Goal: Task Accomplishment & Management: Manage account settings

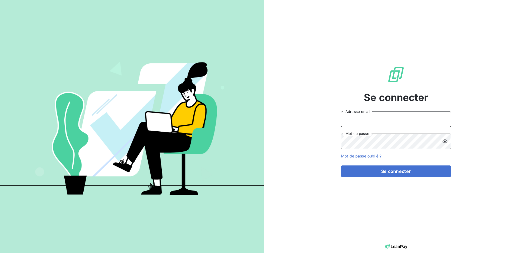
click at [366, 123] on input "Adresse email" at bounding box center [396, 118] width 110 height 15
type input "[EMAIL_ADDRESS][DOMAIN_NAME]"
click at [446, 142] on icon at bounding box center [444, 141] width 5 height 4
click at [341, 165] on button "Se connecter" at bounding box center [396, 171] width 110 height 12
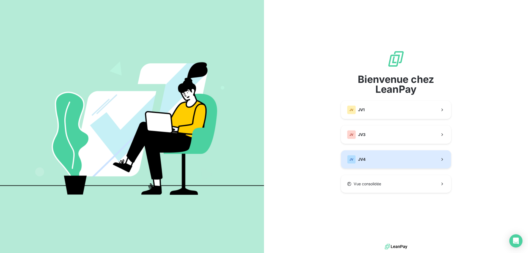
click at [366, 155] on button "JV JV4" at bounding box center [396, 159] width 110 height 18
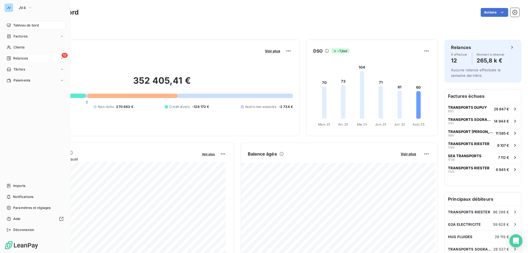
click at [15, 58] on span "Relances" at bounding box center [20, 58] width 15 height 5
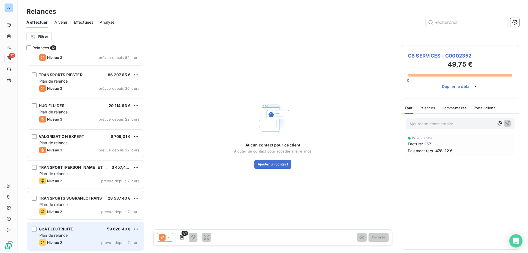
scroll to position [138, 0]
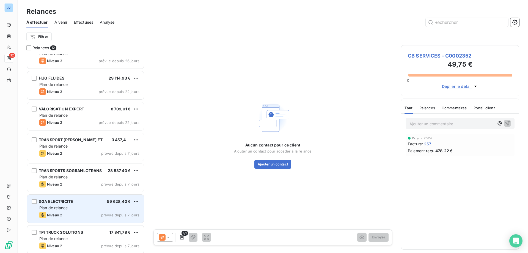
click at [98, 215] on div "Niveau 2 prévue depuis 7 jours" at bounding box center [89, 214] width 100 height 7
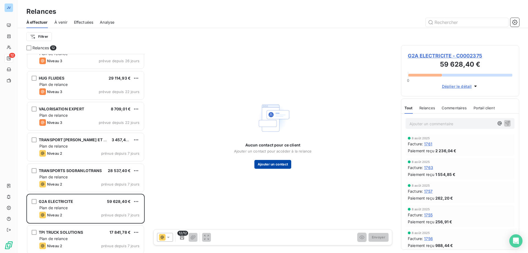
click at [272, 166] on button "Ajouter un contact" at bounding box center [272, 164] width 37 height 9
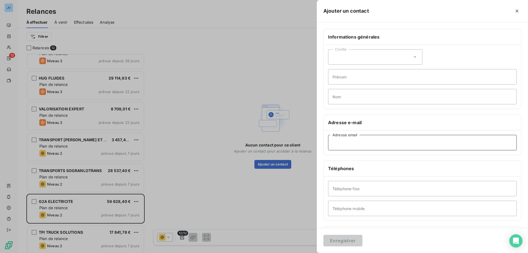
click at [338, 145] on input "Adresse email" at bounding box center [422, 142] width 189 height 15
paste input "secretariat@g2a-entreprises.fr"
type input "secretariat@g2a-entreprises.fr"
click at [343, 242] on button "Enregistrer" at bounding box center [342, 241] width 39 height 12
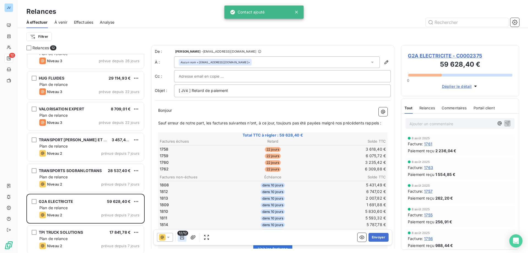
click at [183, 236] on icon "button" at bounding box center [181, 236] width 5 height 5
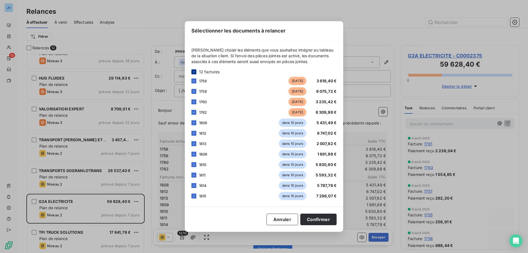
click at [195, 71] on div at bounding box center [193, 71] width 5 height 5
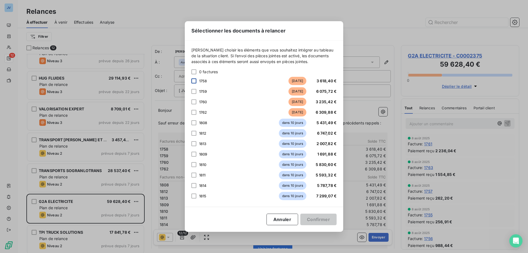
click at [194, 81] on div at bounding box center [193, 80] width 5 height 5
click at [193, 91] on div at bounding box center [193, 91] width 5 height 5
click at [194, 101] on div at bounding box center [193, 101] width 5 height 5
click at [192, 111] on div at bounding box center [193, 112] width 5 height 5
click at [313, 217] on button "Confirmer" at bounding box center [318, 219] width 36 height 12
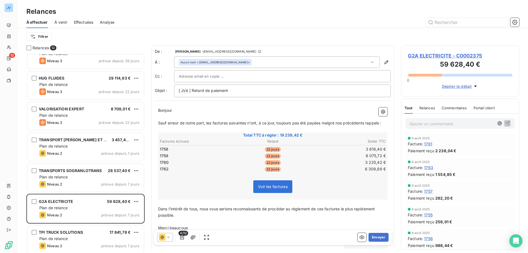
click at [167, 236] on icon at bounding box center [168, 236] width 5 height 5
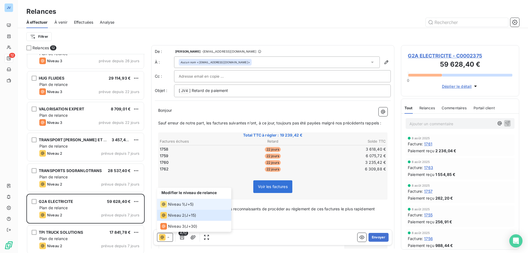
click at [176, 204] on span "Niveau 1" at bounding box center [176, 203] width 16 height 5
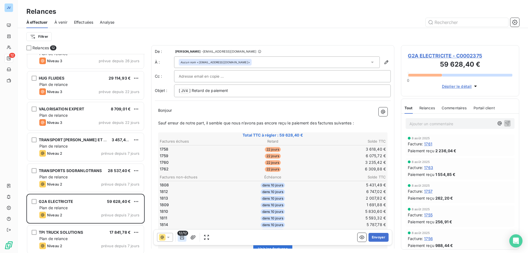
click at [180, 237] on icon "button" at bounding box center [181, 236] width 5 height 5
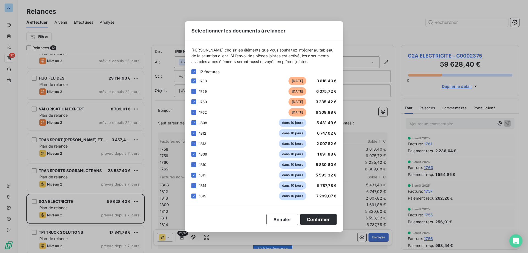
click at [192, 65] on div "Veuillez choisir les éléments que vous souhaitez intégrer au tableau de la situ…" at bounding box center [263, 123] width 145 height 153
click at [193, 68] on div "Veuillez choisir les éléments que vous souhaitez intégrer au tableau de la situ…" at bounding box center [263, 123] width 145 height 153
click at [193, 70] on icon at bounding box center [193, 71] width 3 height 3
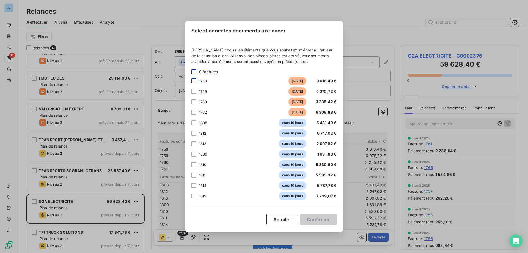
click at [195, 81] on div at bounding box center [193, 80] width 5 height 5
click at [193, 92] on div at bounding box center [193, 91] width 5 height 5
click at [193, 104] on div at bounding box center [193, 101] width 5 height 5
click at [194, 112] on div at bounding box center [193, 112] width 5 height 5
click at [317, 218] on button "Confirmer" at bounding box center [318, 219] width 36 height 12
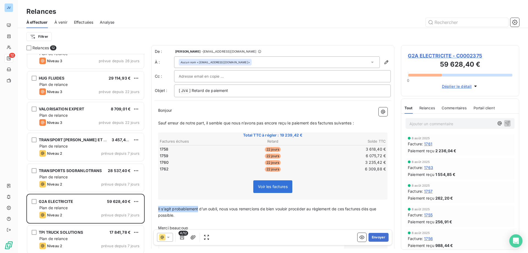
drag, startPoint x: 199, startPoint y: 208, endPoint x: 158, endPoint y: 209, distance: 40.4
click at [158, 209] on span "Il s’agit probablement d’un oubli, nous vous remercions de bien vouloir procéde…" at bounding box center [267, 211] width 219 height 11
click at [218, 208] on span "Supposant qu'il s'agit d’un oubli, nous vous remercions de bien vouloir procéde…" at bounding box center [267, 211] width 219 height 11
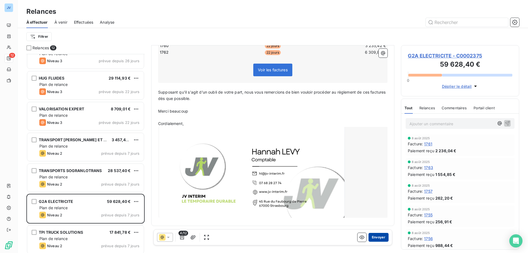
drag, startPoint x: 391, startPoint y: 142, endPoint x: 377, endPoint y: 237, distance: 95.3
click at [377, 237] on button "Envoyer" at bounding box center [378, 237] width 20 height 9
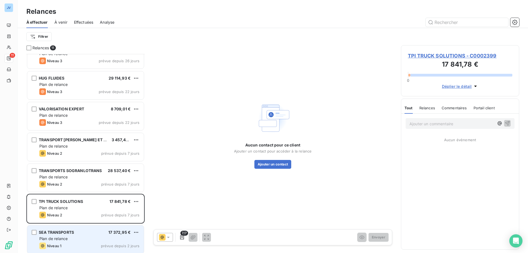
click at [92, 243] on div "Niveau 1 prévue depuis 2 jours" at bounding box center [89, 245] width 100 height 7
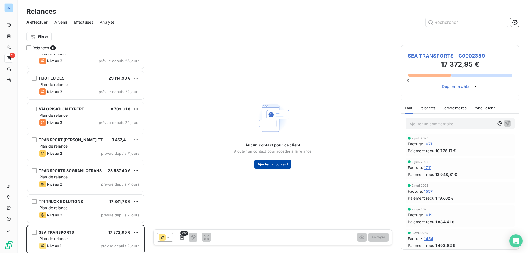
click at [269, 161] on button "Ajouter un contact" at bounding box center [272, 164] width 37 height 9
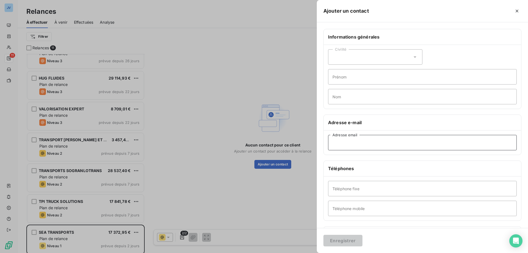
click at [369, 140] on input "Adresse email" at bounding box center [422, 142] width 189 height 15
paste input "mehmet.ozturk@sea-transports.com"
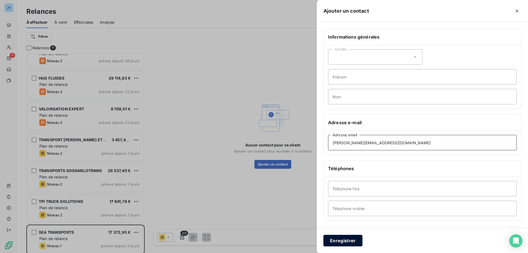
type input "mehmet.ozturk@sea-transports.com"
click at [350, 241] on button "Enregistrer" at bounding box center [342, 241] width 39 height 12
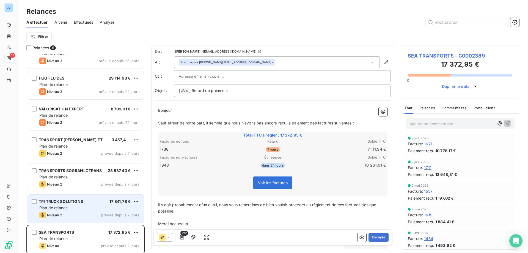
click at [87, 217] on div "Niveau 2 prévue depuis 7 jours" at bounding box center [89, 214] width 100 height 7
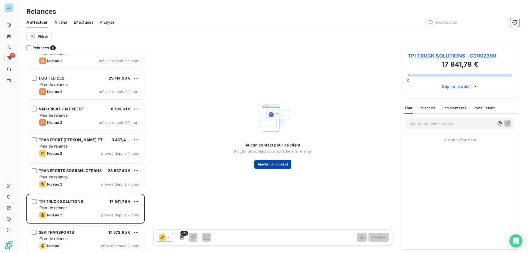
click at [271, 165] on button "Ajouter un contact" at bounding box center [272, 164] width 37 height 9
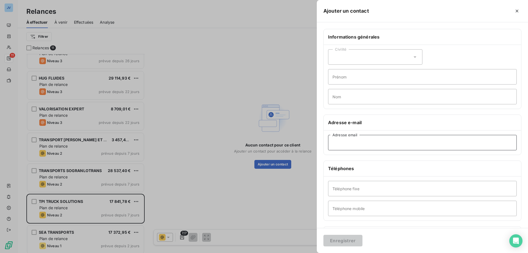
click at [338, 138] on input "Adresse email" at bounding box center [422, 142] width 189 height 15
paste input "Mary.TERNOIS@tpi-ts.com"
click at [360, 142] on input "Mary.TERNOIS@tpi-ts.com" at bounding box center [422, 142] width 189 height 15
type input "mary.ternois@tpi-ts.com"
click at [345, 243] on button "Enregistrer" at bounding box center [342, 241] width 39 height 12
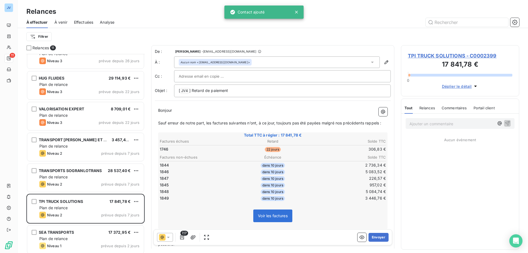
click at [169, 237] on icon at bounding box center [168, 236] width 3 height 1
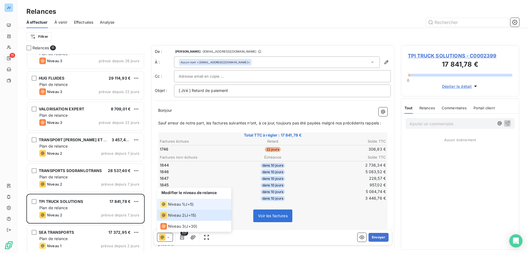
click at [169, 207] on div "Niveau 1" at bounding box center [171, 204] width 23 height 7
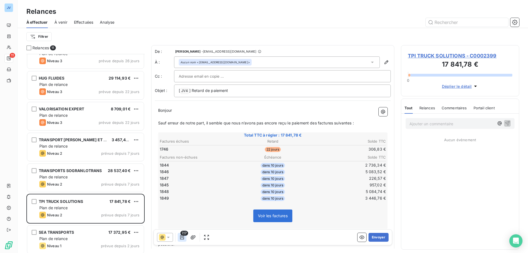
click at [181, 236] on icon "button" at bounding box center [182, 237] width 4 height 4
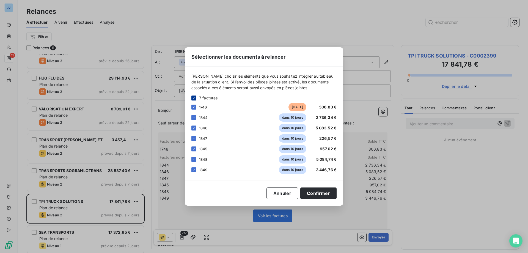
click at [194, 99] on icon at bounding box center [193, 97] width 3 height 3
click at [195, 106] on div at bounding box center [193, 106] width 5 height 5
click at [318, 194] on button "Confirmer" at bounding box center [318, 193] width 36 height 12
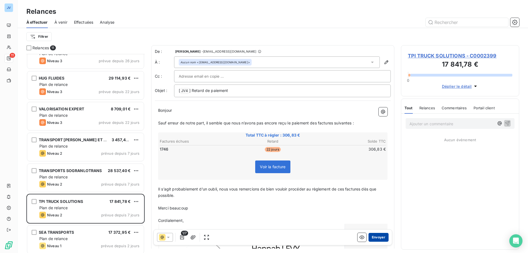
click at [377, 238] on button "Envoyer" at bounding box center [378, 237] width 20 height 9
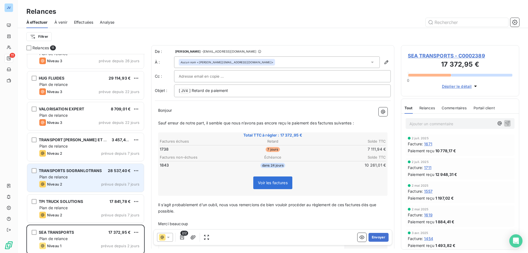
scroll to position [109, 0]
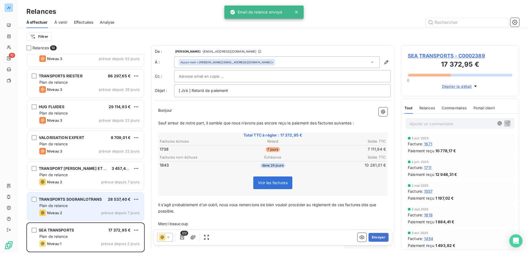
click at [73, 205] on div "Plan de relance" at bounding box center [89, 205] width 100 height 5
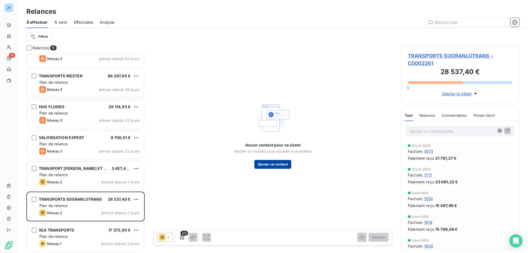
click at [277, 162] on button "Ajouter un contact" at bounding box center [272, 164] width 37 height 9
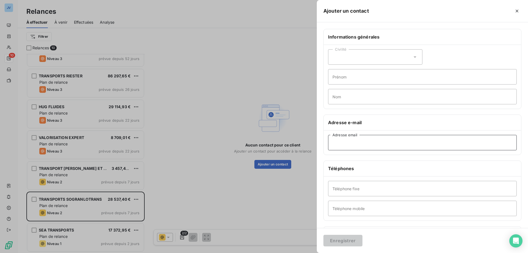
click at [344, 141] on input "Adresse email" at bounding box center [422, 142] width 189 height 15
paste input "rh@sogranlotrans.fr"
type input "rh@sogranlotrans.fr"
click at [338, 238] on button "Enregistrer" at bounding box center [342, 241] width 39 height 12
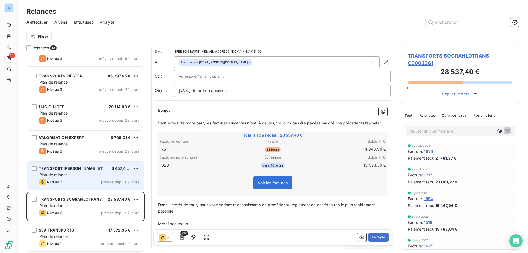
click at [75, 182] on div "Niveau 2 prévue depuis 7 jours" at bounding box center [89, 181] width 100 height 7
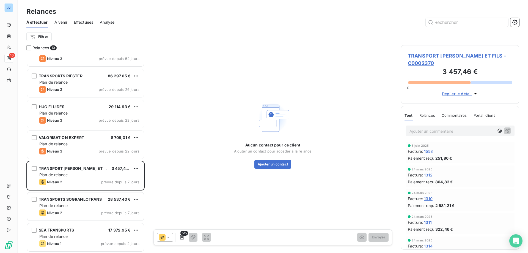
click at [266, 169] on div "Aucun contact pour ce client Ajouter un contact pour accéder à la relance Ajout…" at bounding box center [272, 134] width 243 height 178
click at [266, 165] on button "Ajouter un contact" at bounding box center [272, 164] width 37 height 9
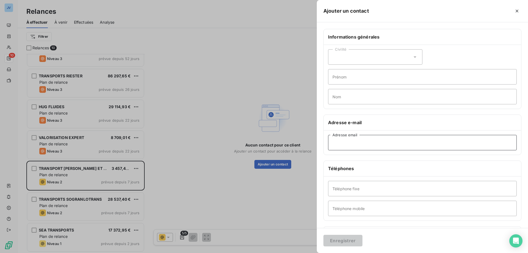
click at [387, 144] on input "Adresse email" at bounding box center [422, 142] width 189 height 15
paste input "info@jackytrans.fr"
type input "info@jackytrans.fr"
click at [347, 242] on button "Enregistrer" at bounding box center [342, 241] width 39 height 12
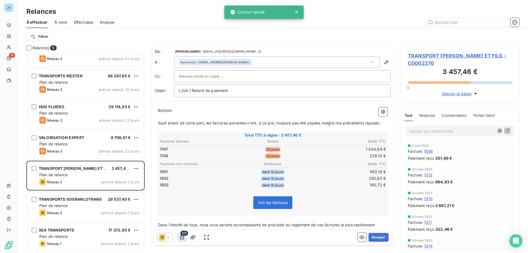
click at [180, 236] on icon "button" at bounding box center [181, 236] width 5 height 5
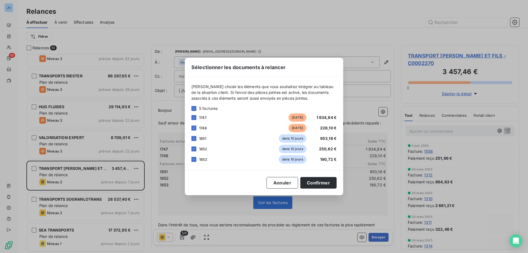
drag, startPoint x: 194, startPoint y: 108, endPoint x: 194, endPoint y: 115, distance: 6.4
click at [194, 109] on icon at bounding box center [193, 108] width 3 height 3
click at [196, 117] on div at bounding box center [193, 117] width 5 height 5
click at [194, 128] on div at bounding box center [193, 127] width 5 height 5
click at [319, 183] on button "Confirmer" at bounding box center [318, 183] width 36 height 12
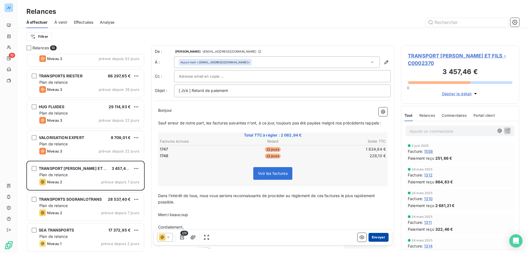
click at [376, 238] on button "Envoyer" at bounding box center [378, 237] width 20 height 9
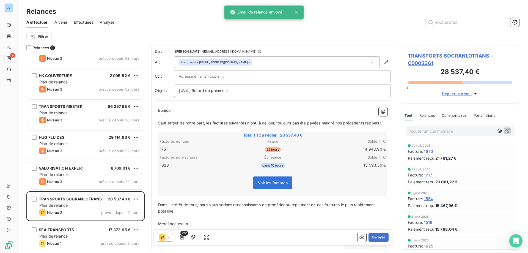
scroll to position [78, 0]
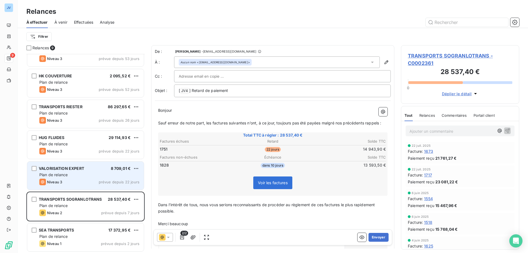
click at [75, 178] on div "VALORISATION EXPERT 8 709,01 € Plan de relance Niveau 3 prévue depuis 22 jours" at bounding box center [85, 175] width 117 height 28
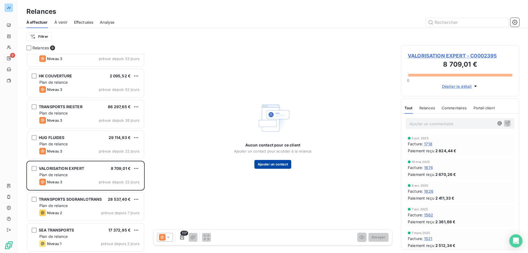
click at [272, 163] on button "Ajouter un contact" at bounding box center [272, 164] width 37 height 9
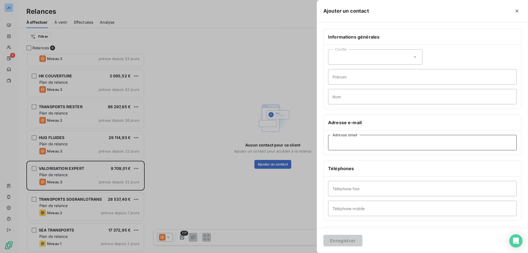
click at [342, 142] on input "Adresse email" at bounding box center [422, 142] width 189 height 15
paste input "valorisationexpert@icloud.com"
type input "valorisationexpert@icloud.com"
click at [341, 241] on button "Enregistrer" at bounding box center [342, 241] width 39 height 12
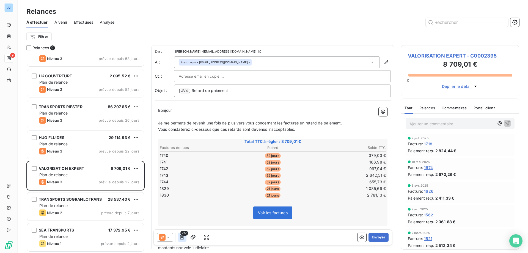
click at [180, 240] on button "button" at bounding box center [182, 237] width 9 height 9
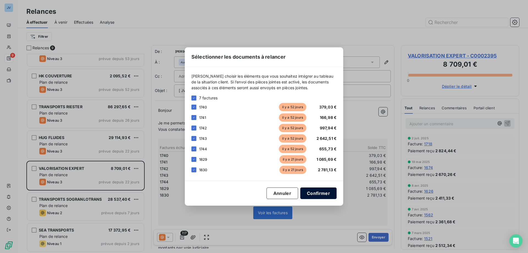
click at [332, 194] on button "Confirmer" at bounding box center [318, 193] width 36 height 12
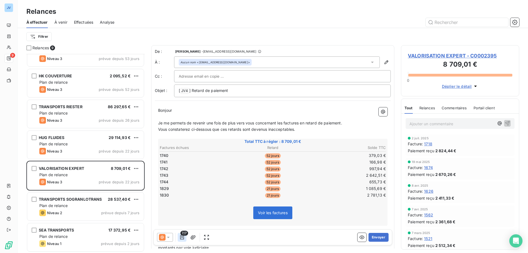
click at [182, 236] on icon "button" at bounding box center [182, 237] width 4 height 4
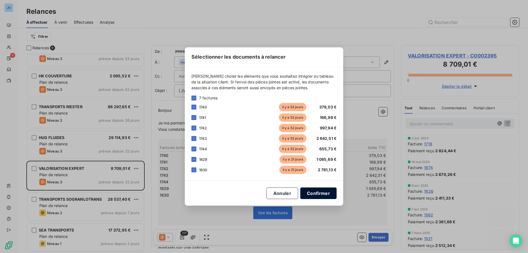
click at [316, 193] on button "Confirmer" at bounding box center [318, 193] width 36 height 12
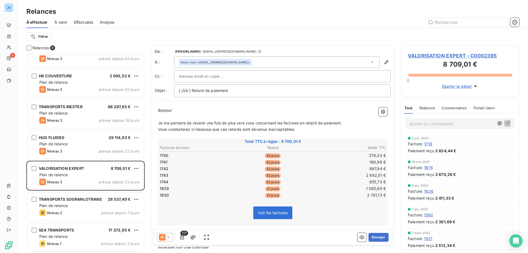
click at [169, 235] on icon at bounding box center [168, 236] width 5 height 5
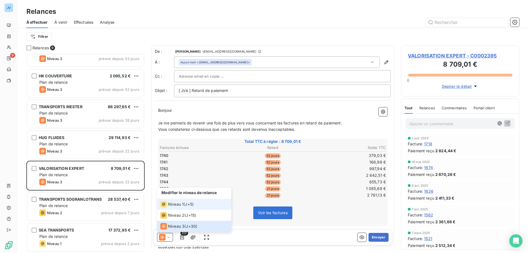
click at [172, 203] on span "Niveau 1" at bounding box center [176, 203] width 16 height 5
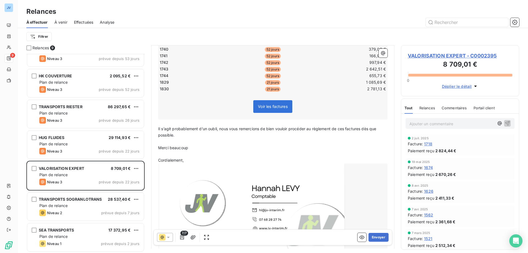
scroll to position [101, 0]
drag, startPoint x: 364, startPoint y: 128, endPoint x: 381, endPoint y: 132, distance: 17.3
click at [381, 132] on p "Il s’agit probablement d’un oubli, nous vous remercions de bien vouloir procéde…" at bounding box center [272, 131] width 229 height 13
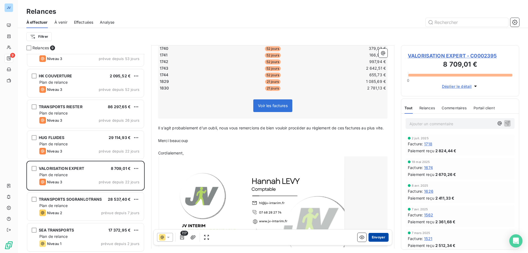
click at [377, 237] on button "Envoyer" at bounding box center [378, 237] width 20 height 9
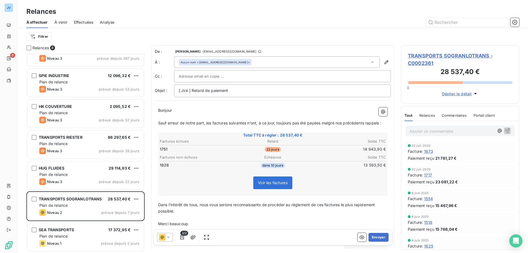
scroll to position [48, 0]
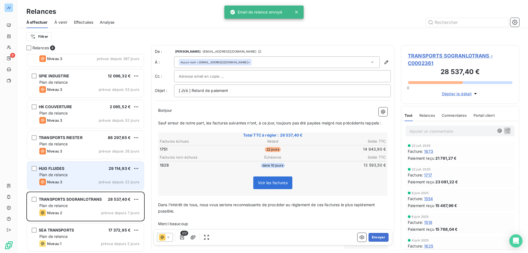
click at [67, 181] on div "Niveau 3 prévue depuis 22 jours" at bounding box center [89, 181] width 100 height 7
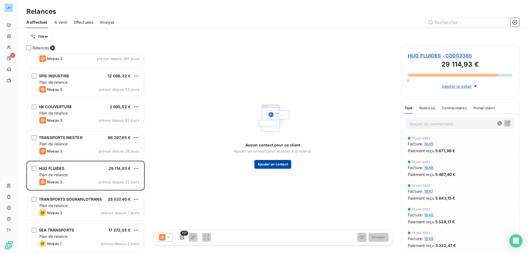
click at [280, 164] on button "Ajouter un contact" at bounding box center [272, 164] width 37 height 9
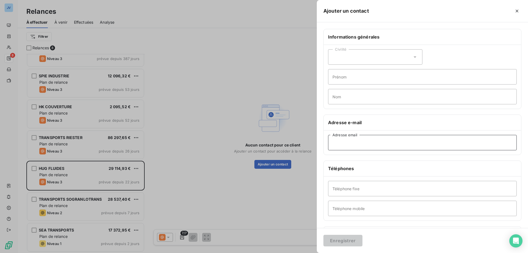
click at [387, 145] on input "Adresse email" at bounding box center [422, 142] width 189 height 15
paste input "accueil@hug-fluides.fr"
type input "accueil@hug-fluides.fr"
click at [354, 241] on button "Enregistrer" at bounding box center [342, 241] width 39 height 12
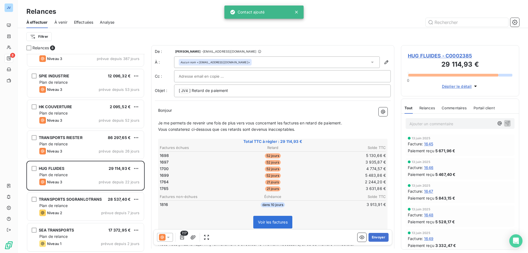
click at [169, 237] on icon at bounding box center [168, 236] width 3 height 1
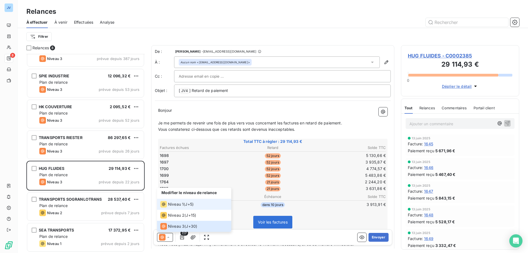
click at [177, 205] on span "Niveau 1" at bounding box center [176, 203] width 16 height 5
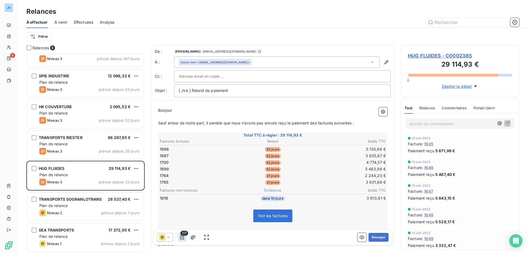
click at [181, 236] on icon "button" at bounding box center [181, 236] width 5 height 5
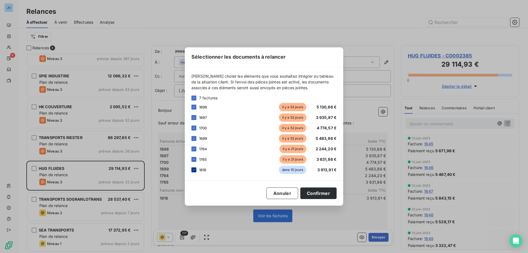
click at [194, 170] on icon at bounding box center [194, 169] width 2 height 1
click at [329, 195] on button "Confirmer" at bounding box center [318, 193] width 36 height 12
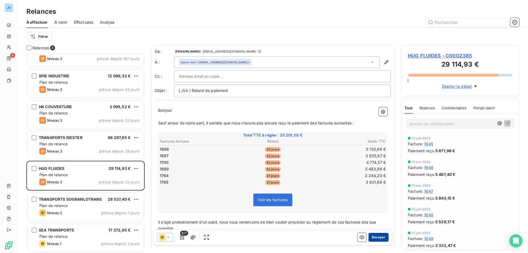
click at [370, 239] on button "Envoyer" at bounding box center [378, 237] width 20 height 9
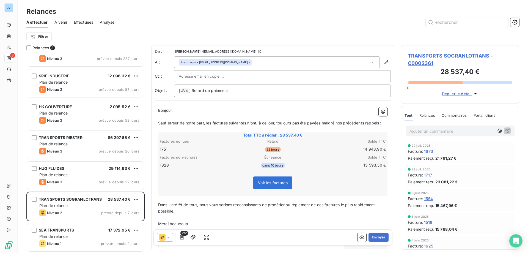
scroll to position [17, 0]
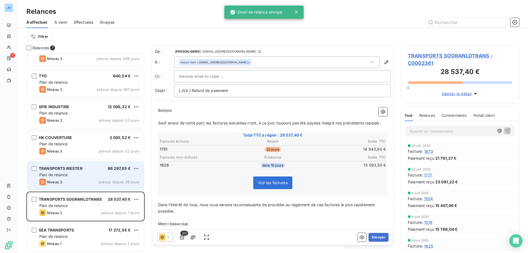
click at [66, 175] on span "Plan de relance" at bounding box center [53, 174] width 28 height 5
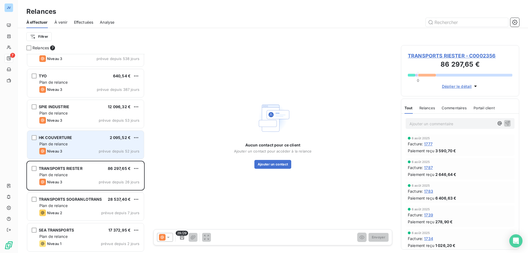
click at [70, 145] on div "Plan de relance" at bounding box center [89, 143] width 100 height 5
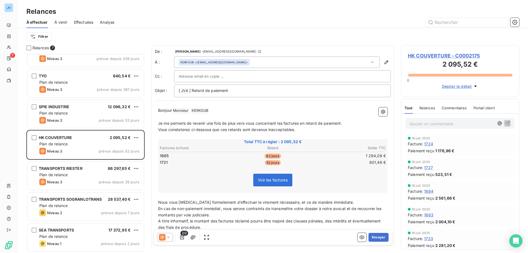
click at [427, 123] on p "Ajouter un commentaire ﻿" at bounding box center [451, 123] width 85 height 7
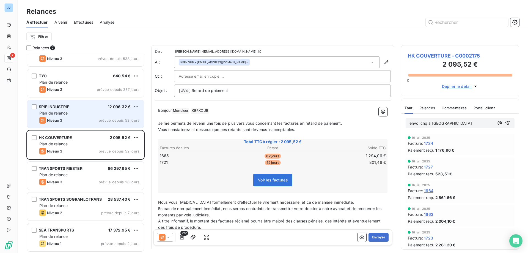
click at [83, 120] on div "Niveau 3 prévue depuis 53 jours" at bounding box center [89, 120] width 100 height 7
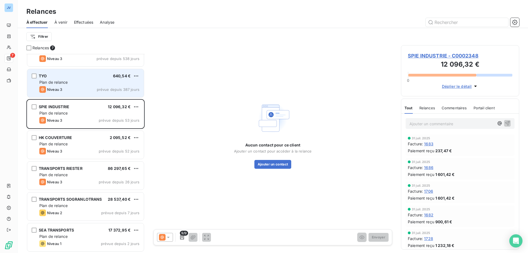
click at [69, 84] on div "Plan de relance" at bounding box center [89, 81] width 100 height 5
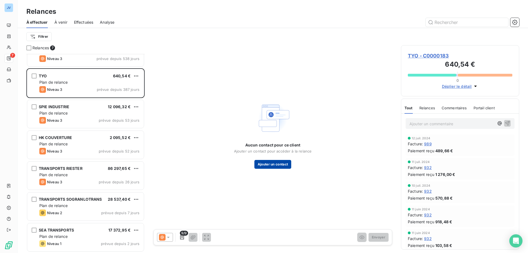
click at [272, 165] on button "Ajouter un contact" at bounding box center [272, 164] width 37 height 9
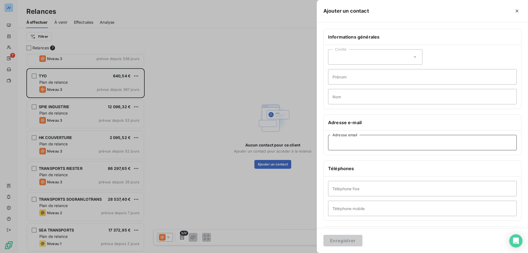
click at [374, 145] on input "Adresse email" at bounding box center [422, 142] width 189 height 15
paste input "secretariat@accsys.fr"
type input "secretariat@accsys.fr"
click at [340, 240] on button "Enregistrer" at bounding box center [342, 241] width 39 height 12
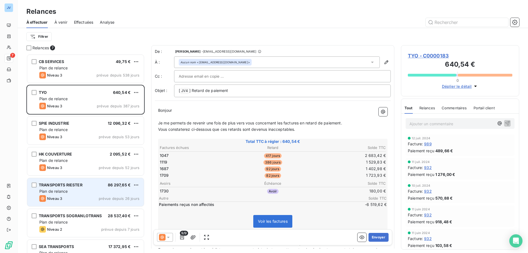
click at [79, 191] on div "Plan de relance" at bounding box center [89, 190] width 100 height 5
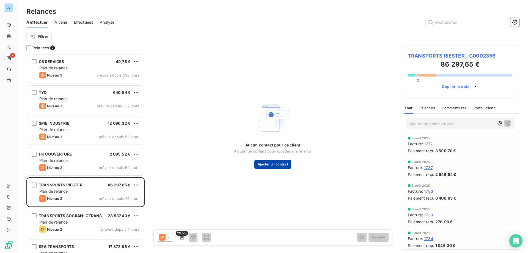
click at [282, 162] on button "Ajouter un contact" at bounding box center [272, 164] width 37 height 9
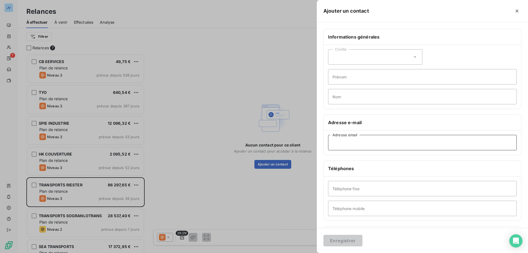
click at [355, 141] on input "Adresse email" at bounding box center [422, 142] width 189 height 15
paste input "direction@transportsriester.fr"
type input "direction@transportsriester.fr"
click at [342, 242] on button "Enregistrer" at bounding box center [342, 241] width 39 height 12
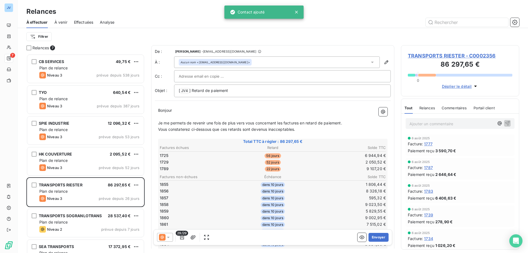
click at [169, 237] on icon at bounding box center [168, 236] width 3 height 1
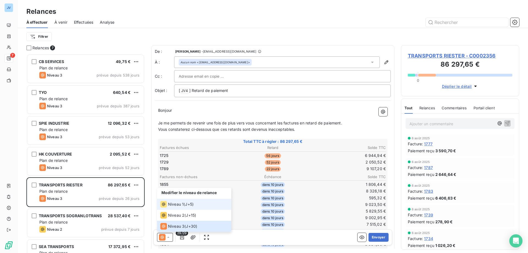
click at [173, 208] on li "Niveau 1 ( J+5 )" at bounding box center [194, 204] width 74 height 11
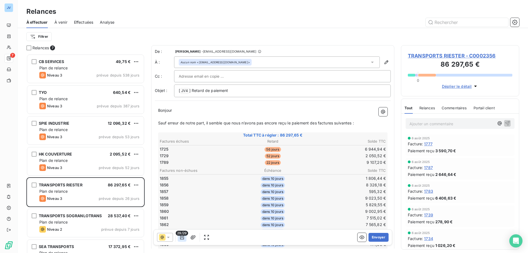
click at [183, 238] on icon "button" at bounding box center [181, 236] width 5 height 5
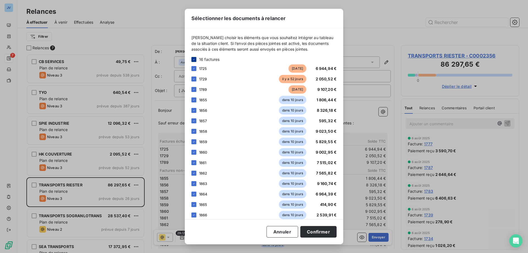
click at [194, 60] on icon at bounding box center [193, 59] width 3 height 3
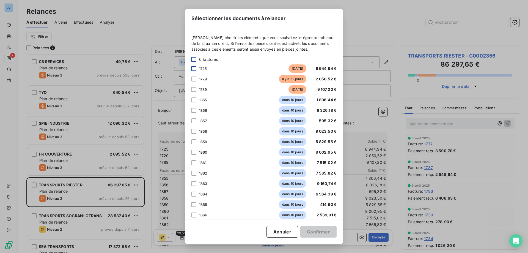
click at [194, 68] on div at bounding box center [193, 68] width 5 height 5
click at [192, 77] on div at bounding box center [193, 78] width 5 height 5
click at [193, 90] on div at bounding box center [193, 89] width 5 height 5
click at [318, 231] on button "Confirmer" at bounding box center [318, 232] width 36 height 12
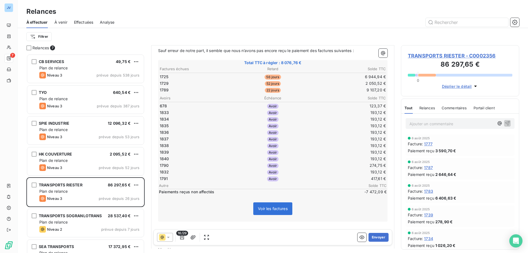
scroll to position [53, 0]
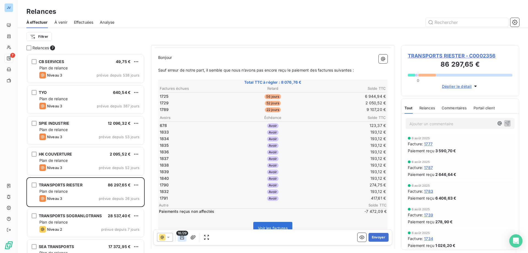
click at [183, 236] on icon "button" at bounding box center [181, 236] width 5 height 5
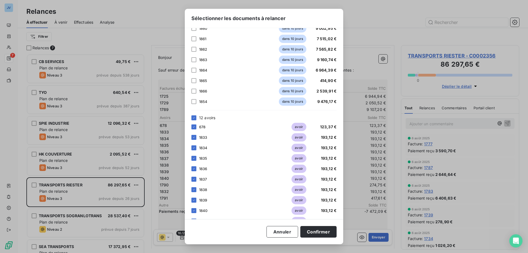
scroll to position [140, 0]
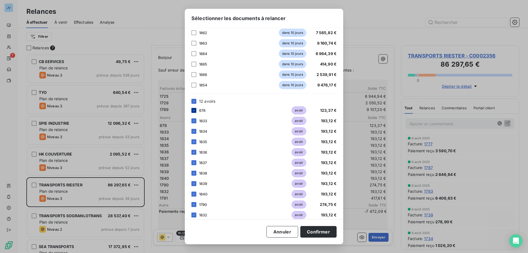
click at [194, 109] on icon at bounding box center [193, 110] width 3 height 3
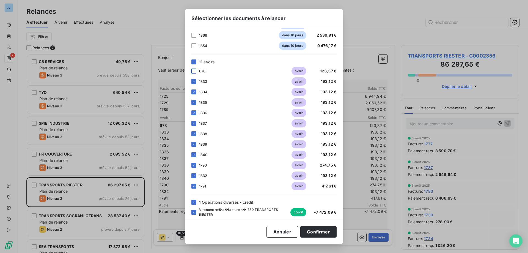
scroll to position [184, 0]
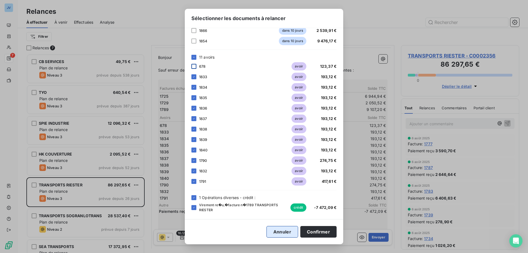
click at [282, 230] on button "Annuler" at bounding box center [282, 232] width 32 height 12
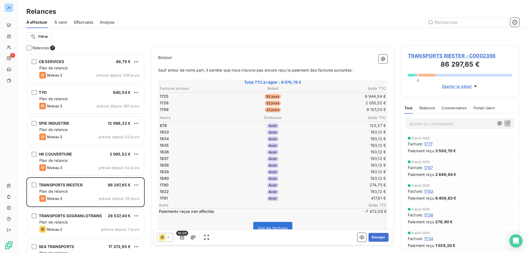
scroll to position [17, 0]
